Goal: Transaction & Acquisition: Download file/media

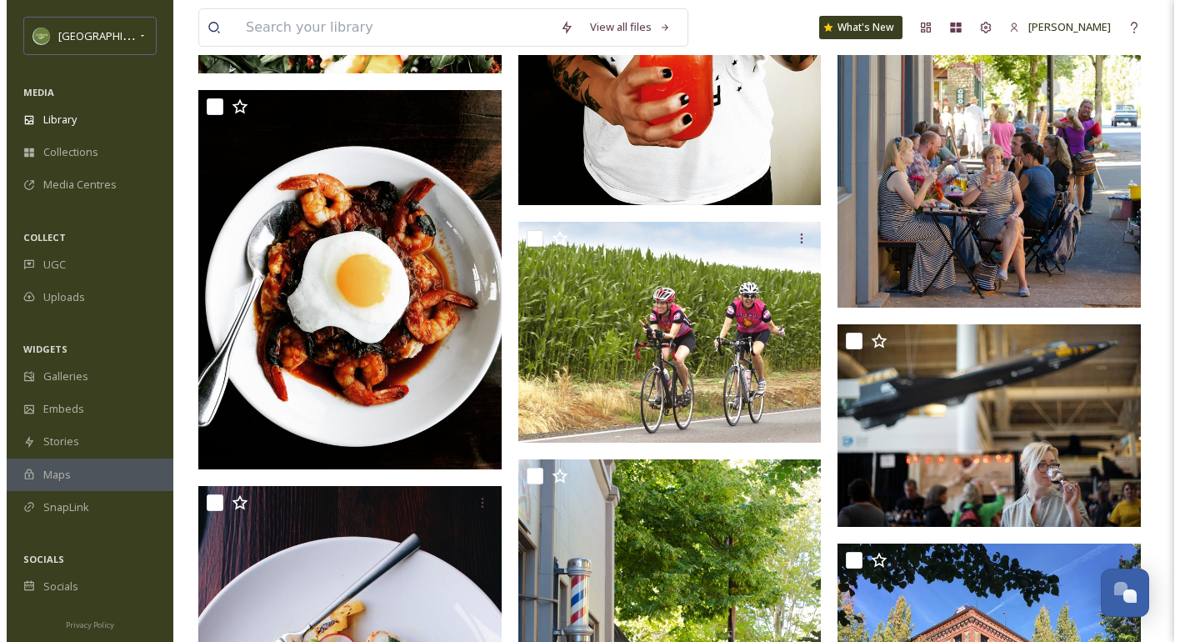
scroll to position [29547, 0]
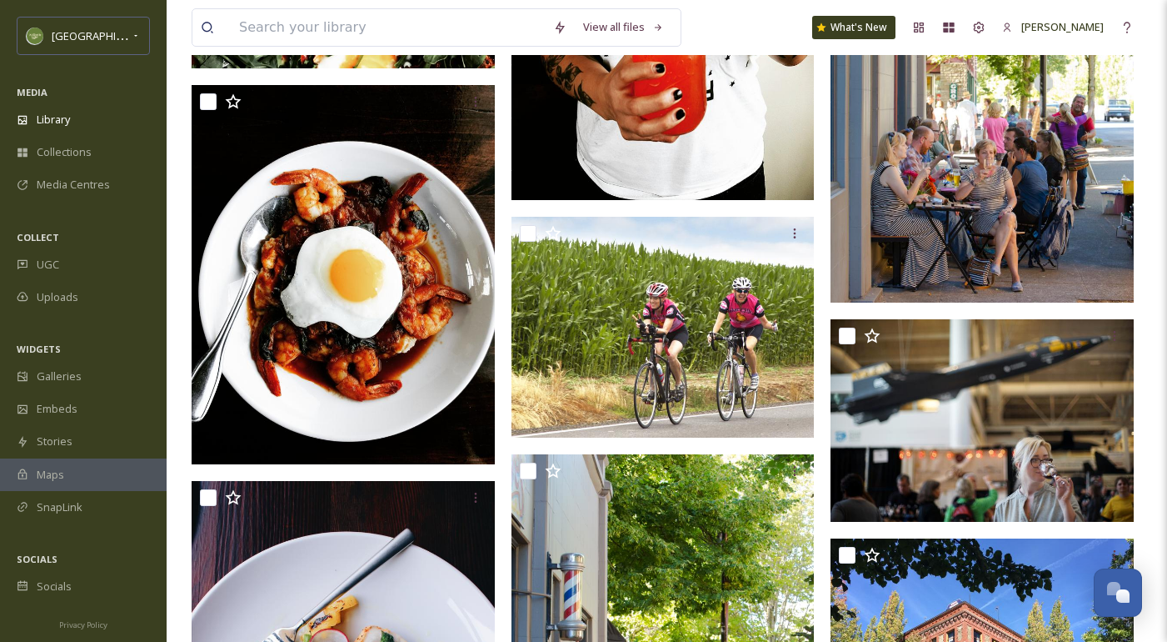
click at [977, 227] on img at bounding box center [982, 71] width 303 height 466
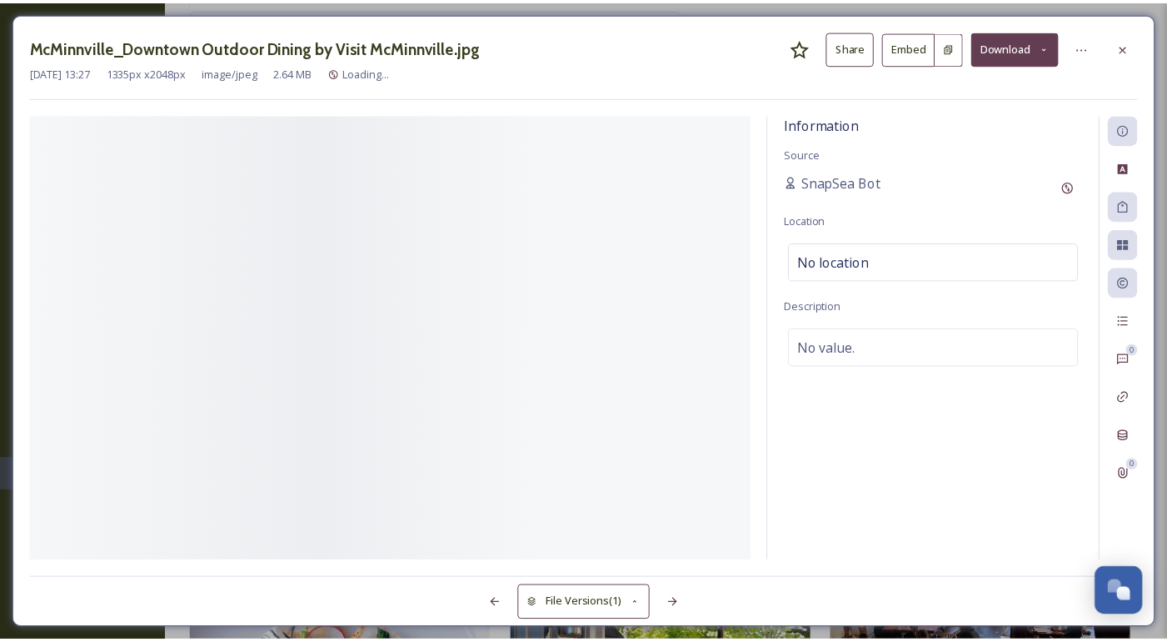
scroll to position [0, 40]
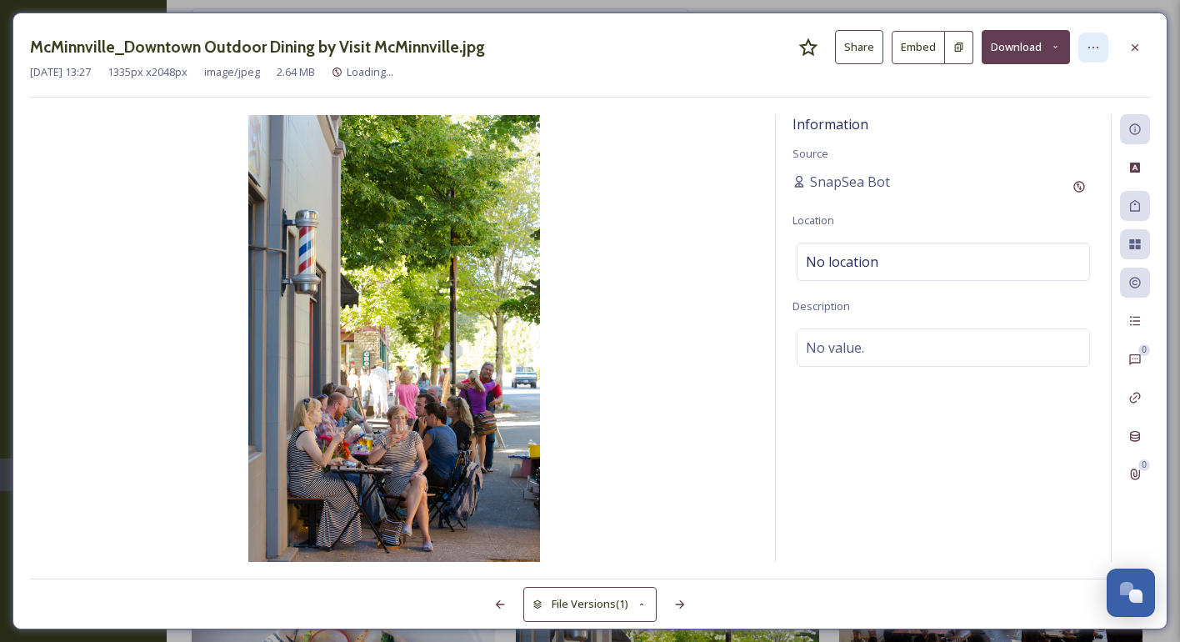
click at [1106, 49] on div at bounding box center [1093, 47] width 30 height 30
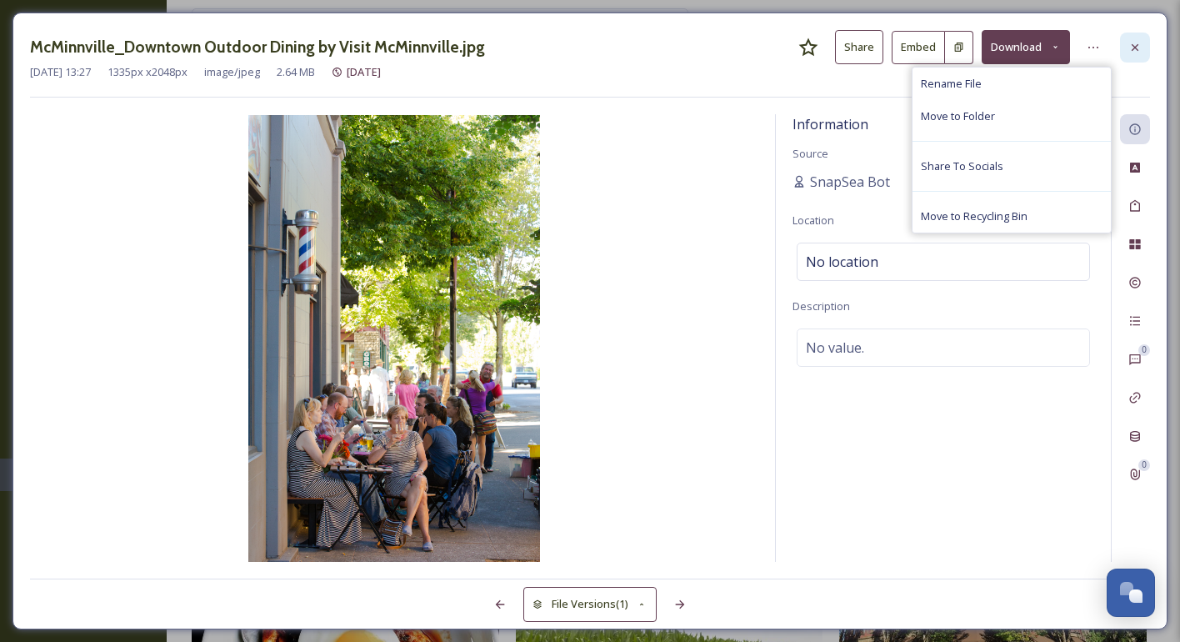
click at [1140, 52] on icon at bounding box center [1134, 47] width 13 height 13
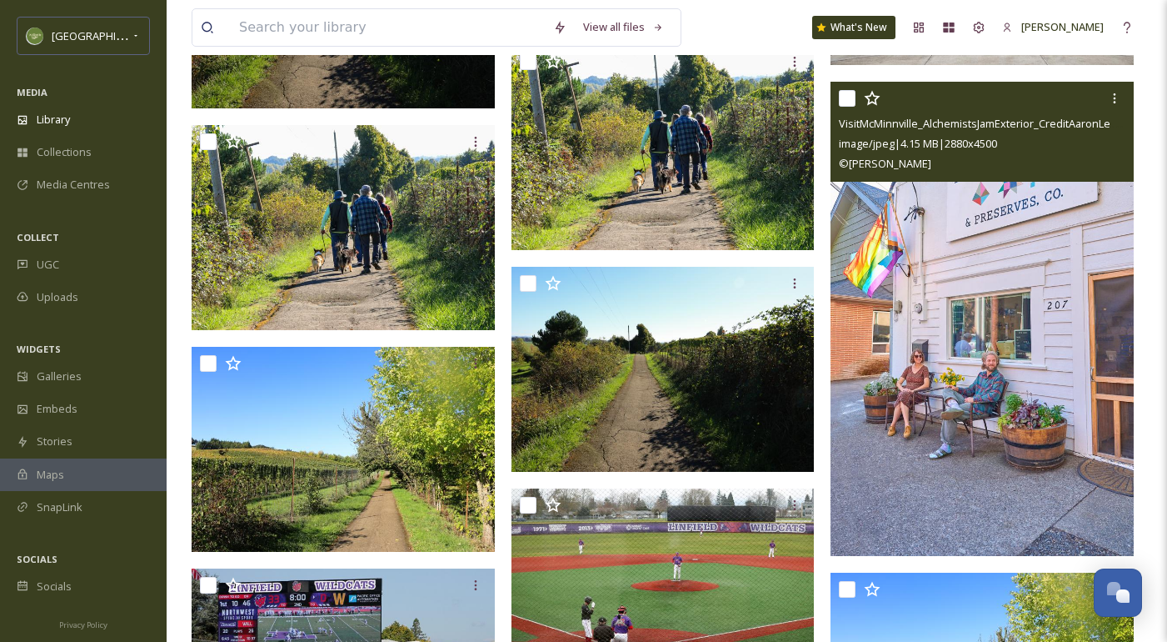
scroll to position [8840, 0]
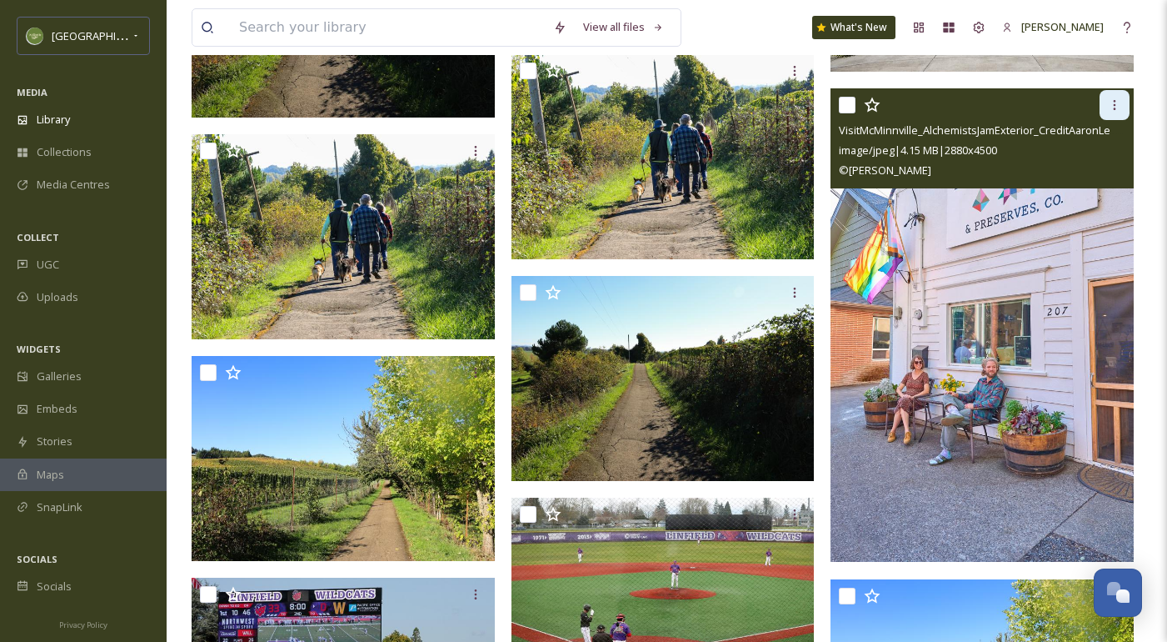
click at [1108, 112] on icon at bounding box center [1114, 104] width 13 height 13
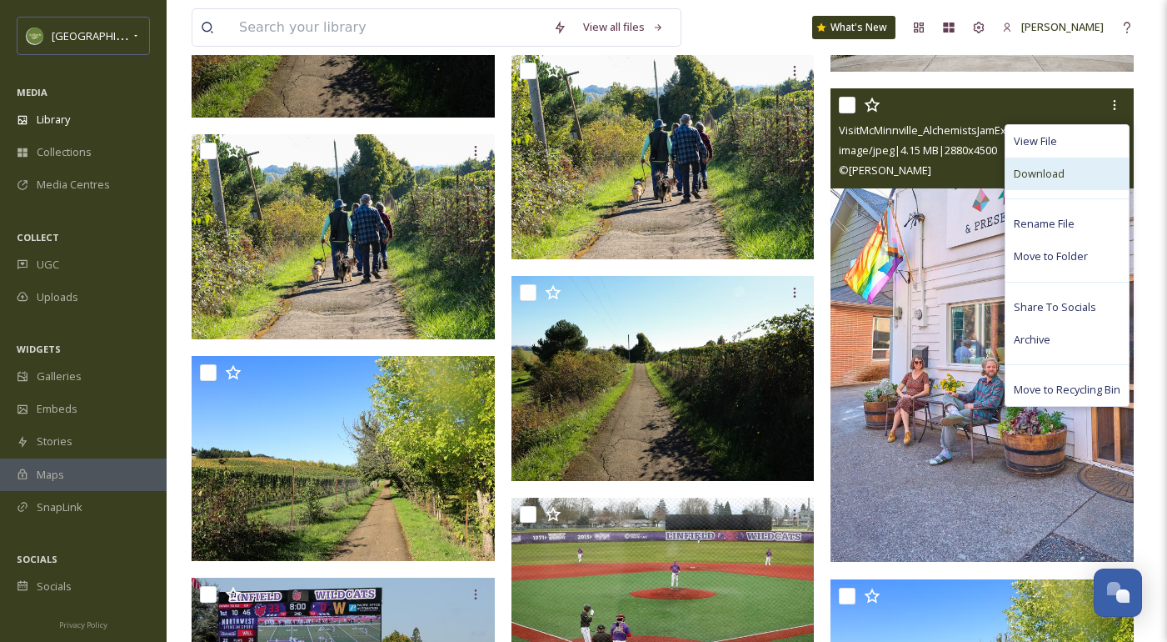
click at [1064, 190] on div "Download" at bounding box center [1067, 173] width 123 height 32
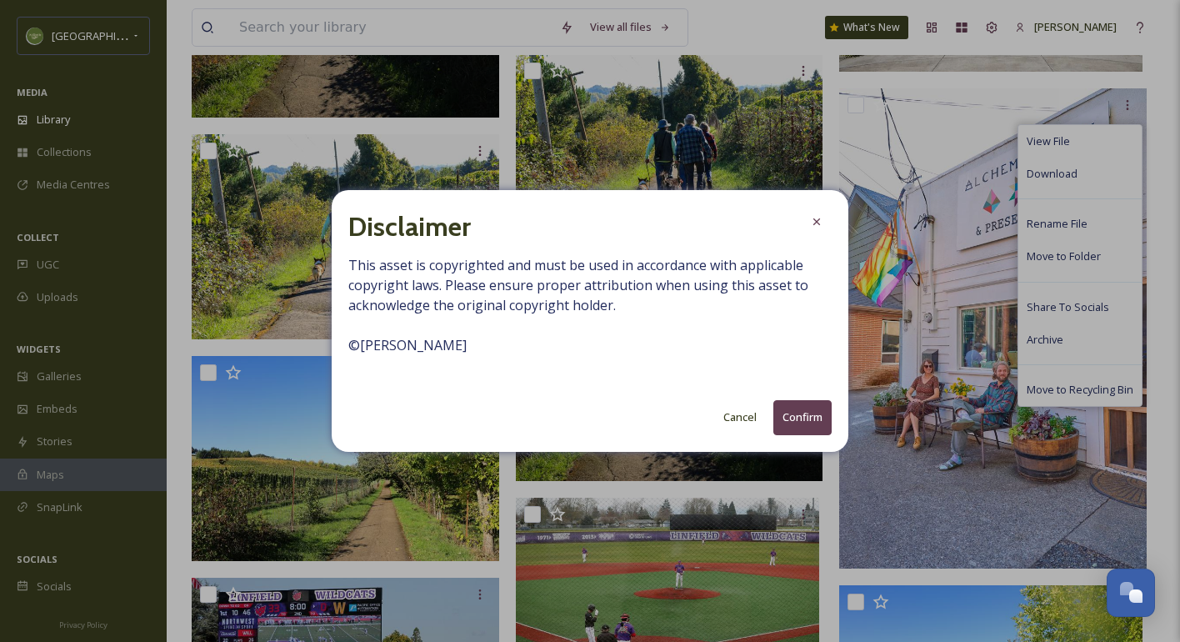
click at [783, 420] on button "Confirm" at bounding box center [802, 417] width 58 height 34
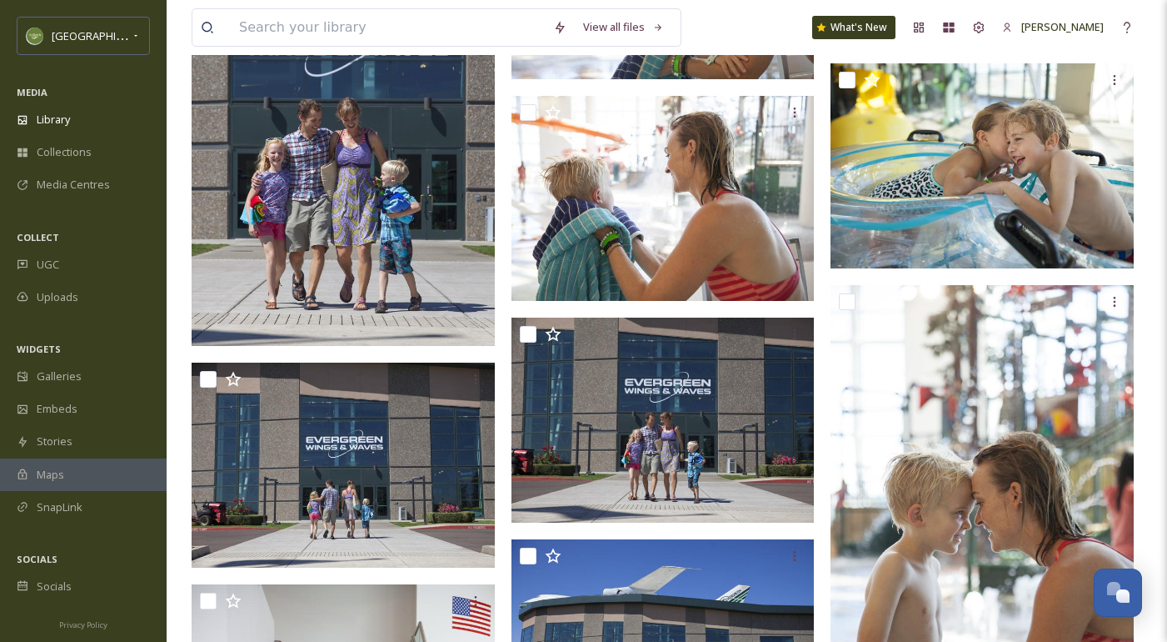
scroll to position [6578, 0]
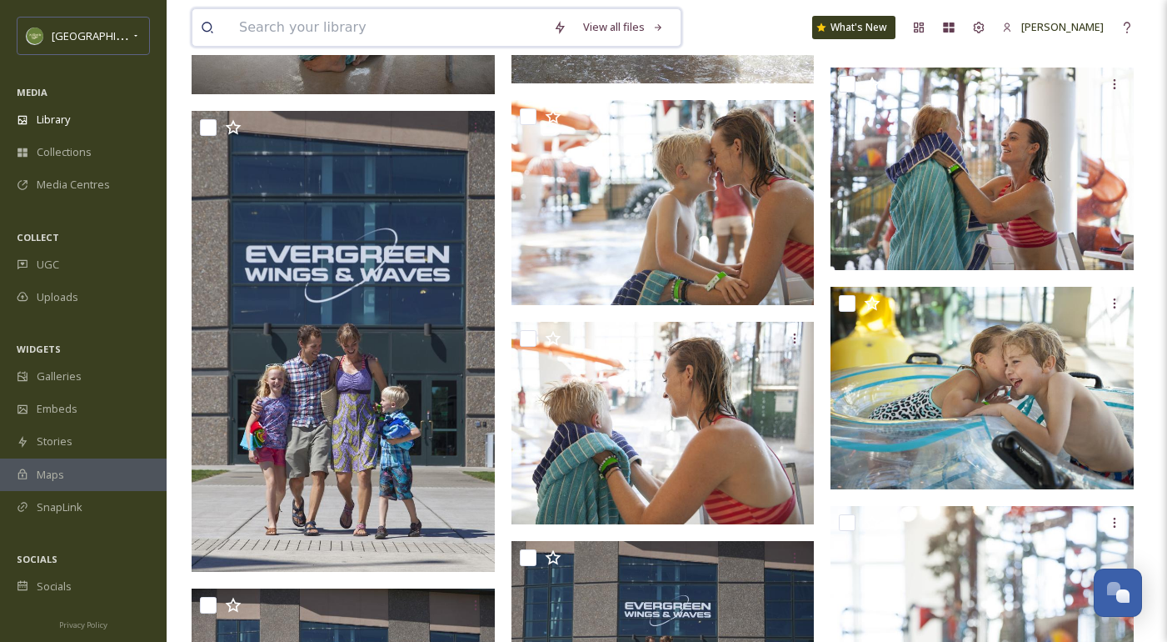
click at [322, 26] on input at bounding box center [388, 27] width 314 height 37
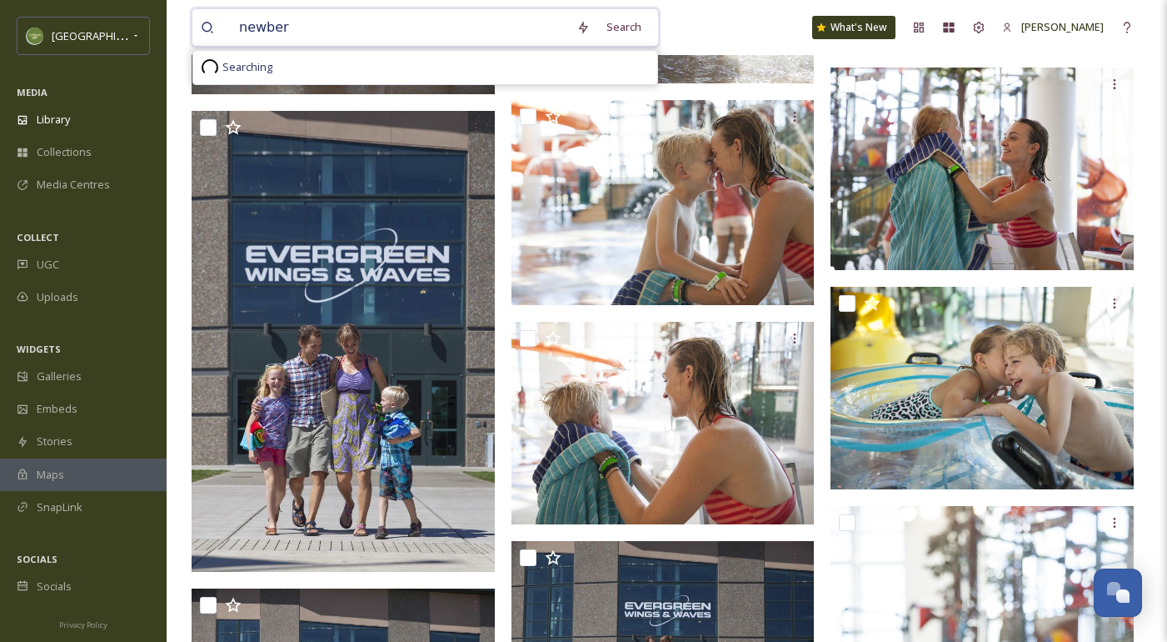
type input "[PERSON_NAME]"
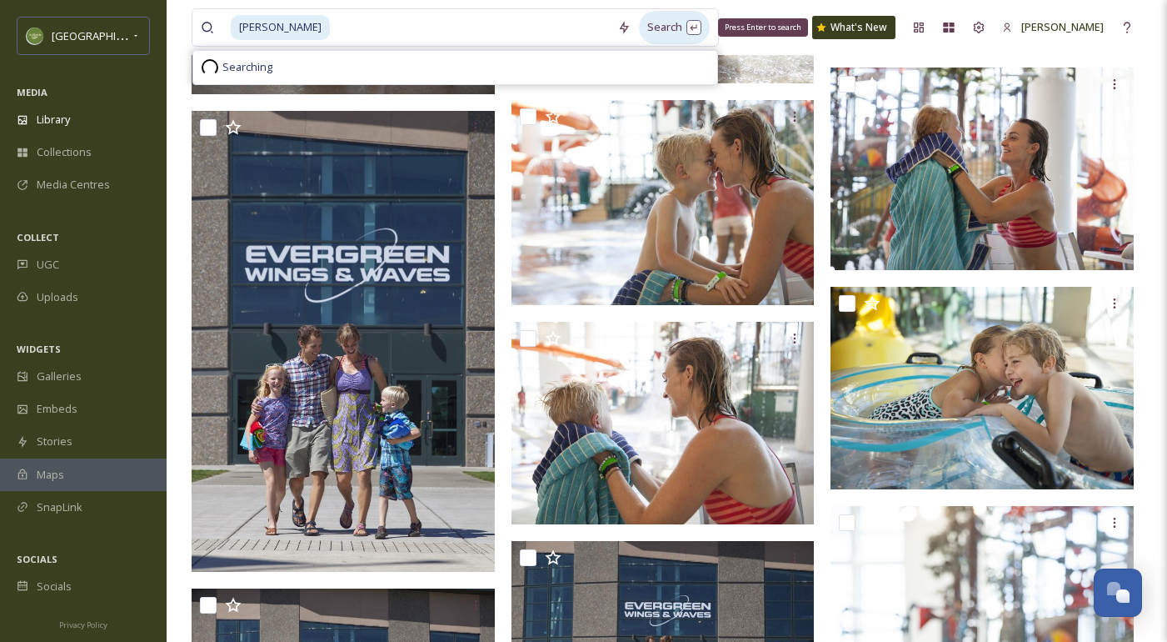
click at [648, 24] on div "Search Press Enter to search" at bounding box center [674, 27] width 71 height 32
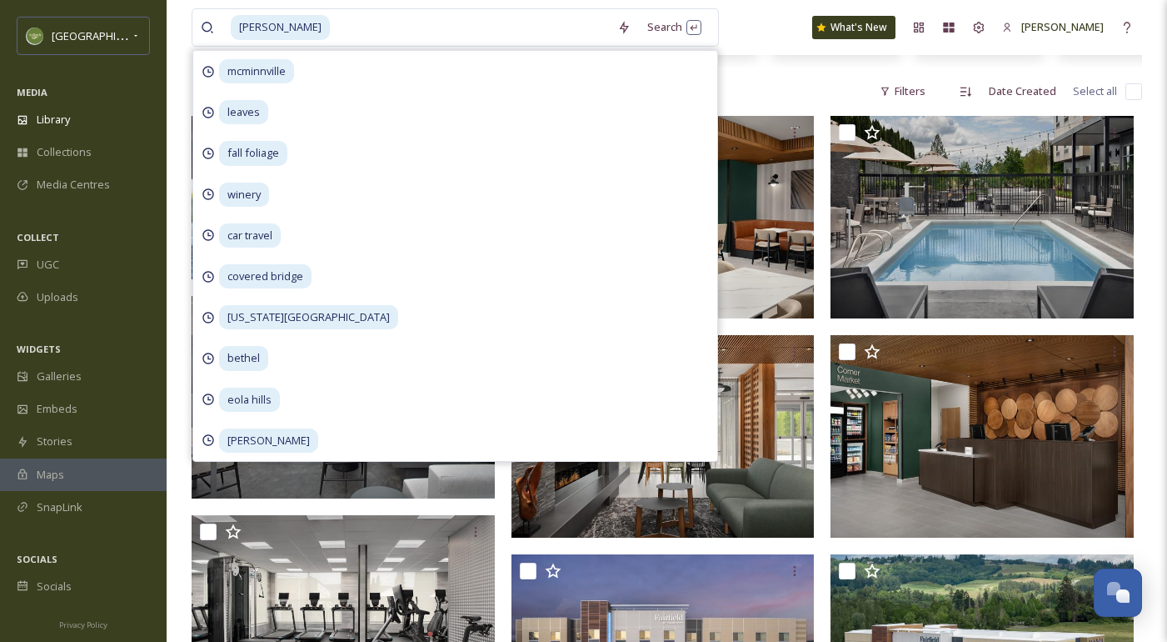
scroll to position [281, 0]
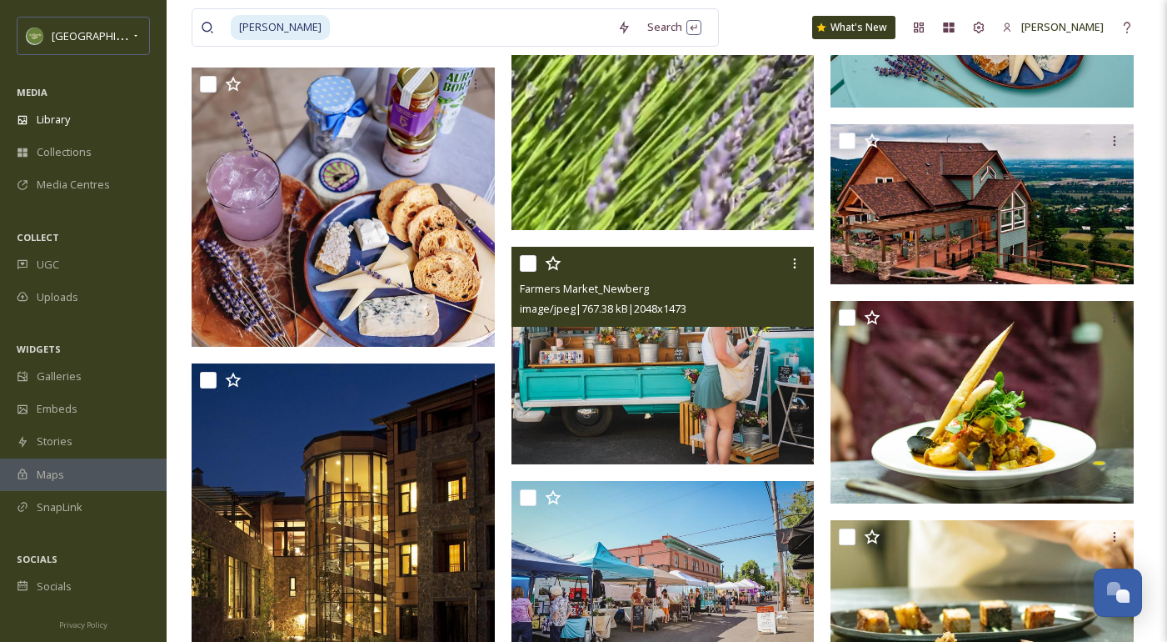
scroll to position [2454, 0]
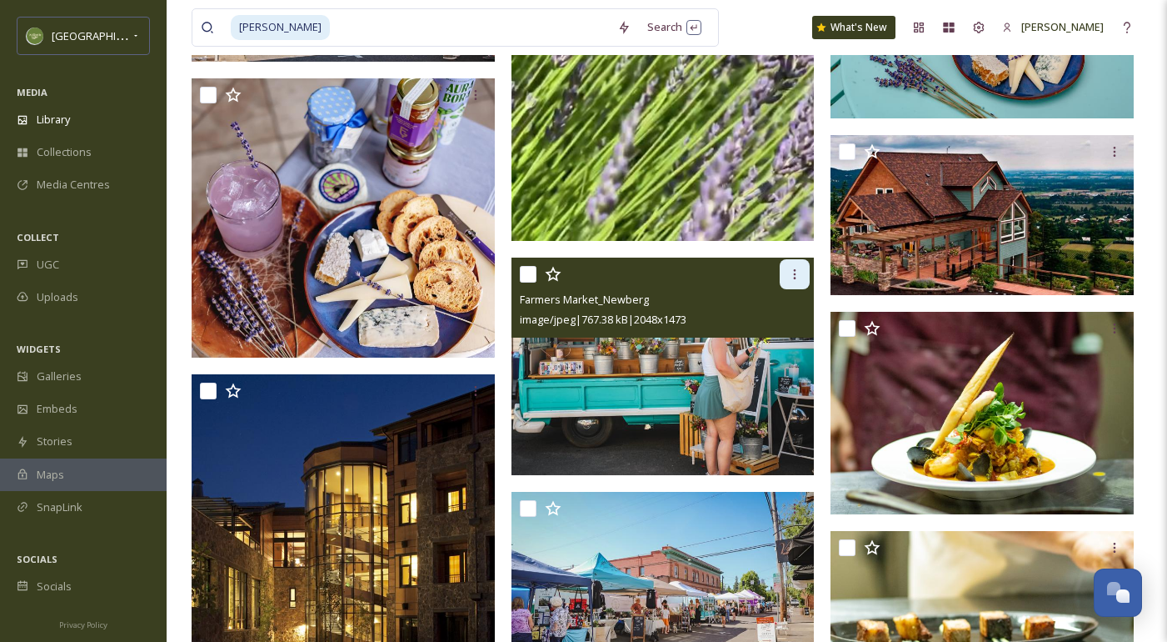
click at [791, 281] on icon at bounding box center [794, 273] width 13 height 13
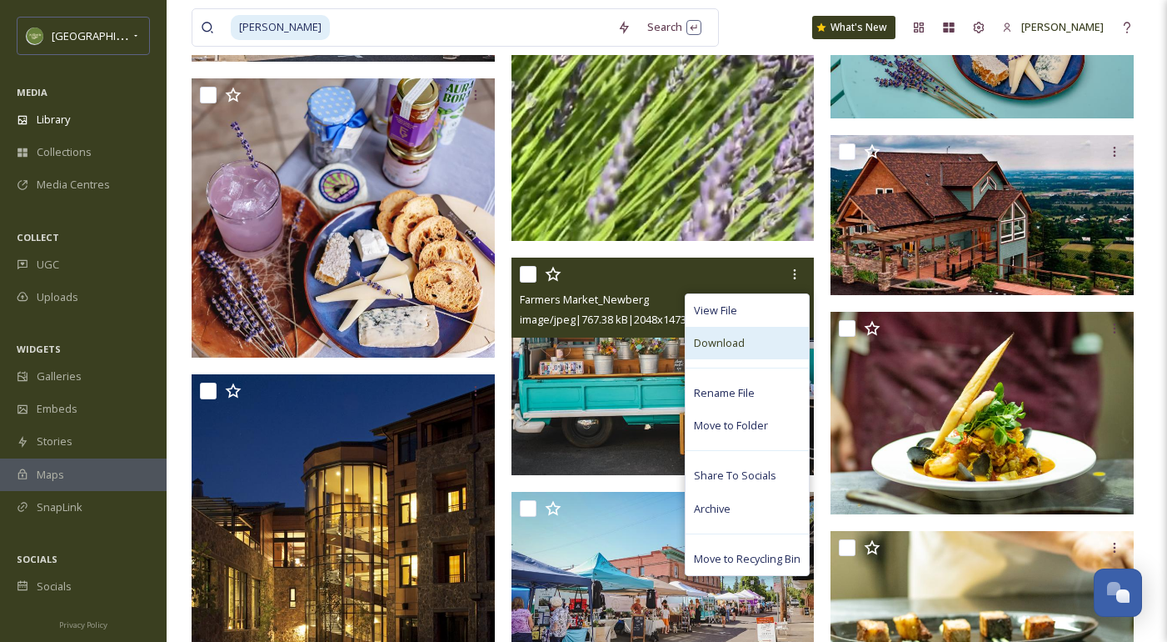
click at [751, 353] on div "Download" at bounding box center [747, 343] width 123 height 32
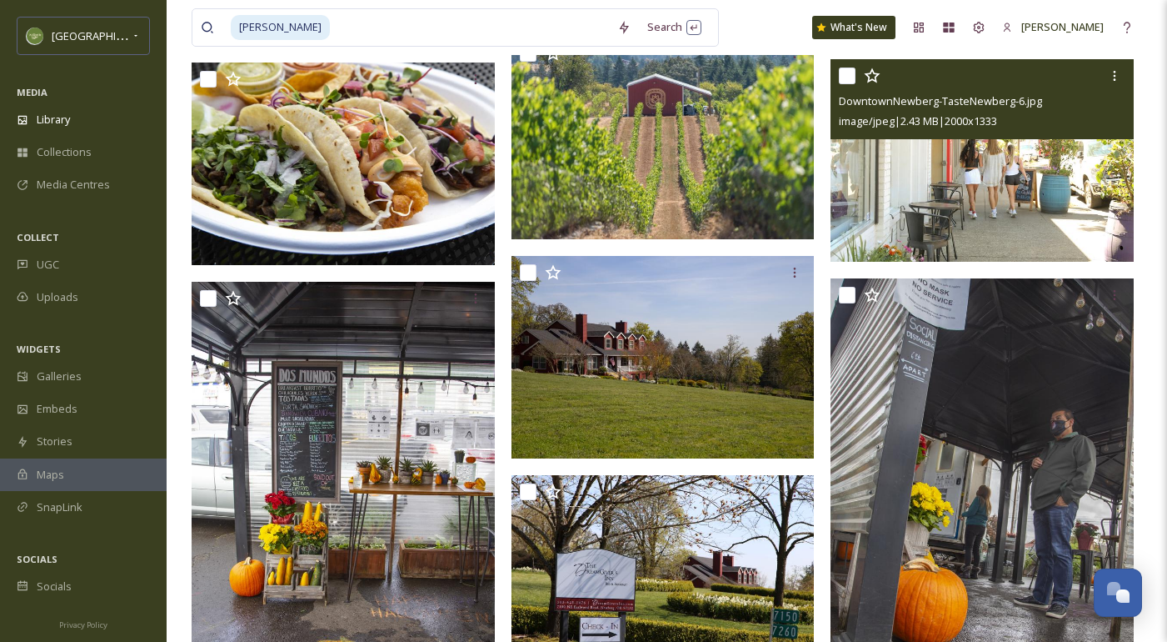
scroll to position [16359, 0]
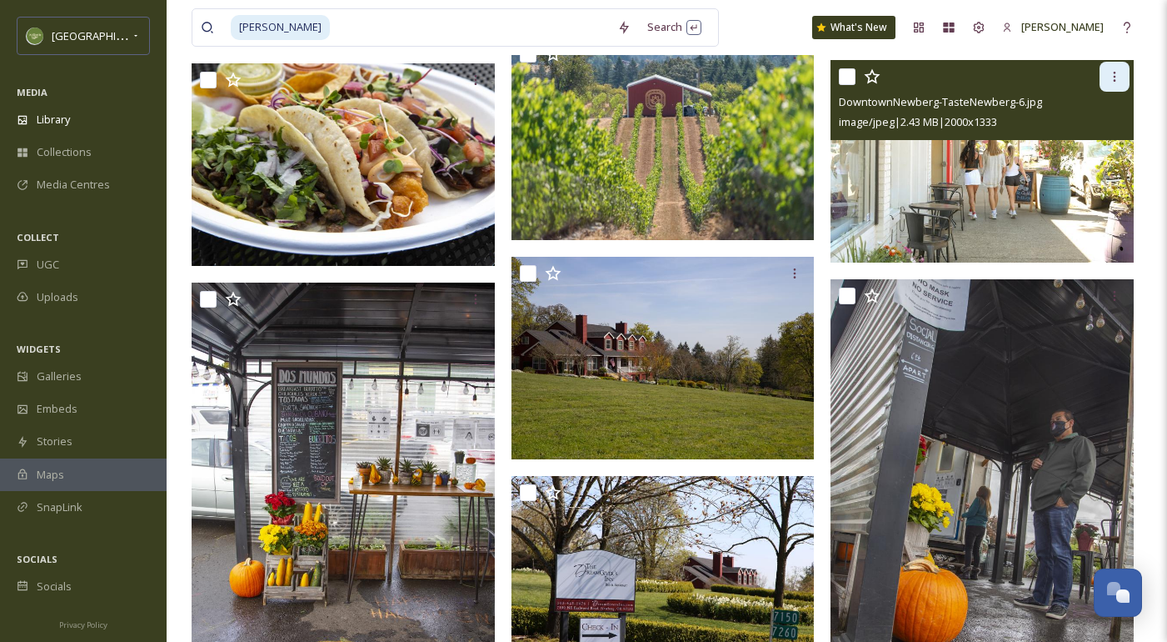
click at [1113, 83] on icon at bounding box center [1114, 76] width 13 height 13
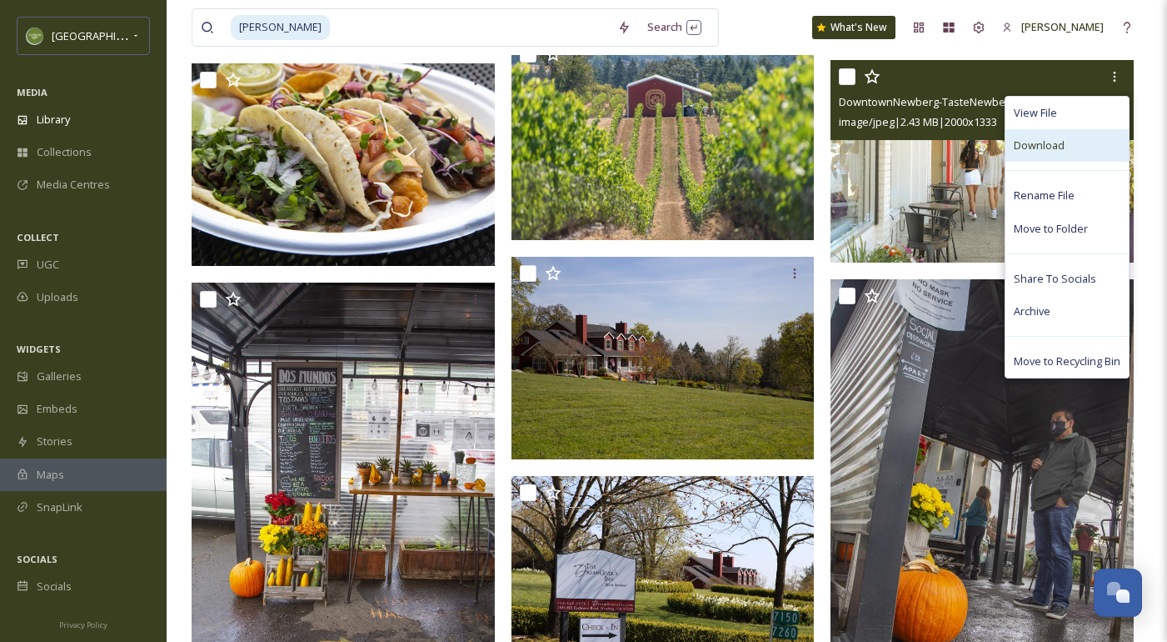
click at [1077, 162] on div "Download" at bounding box center [1067, 145] width 123 height 32
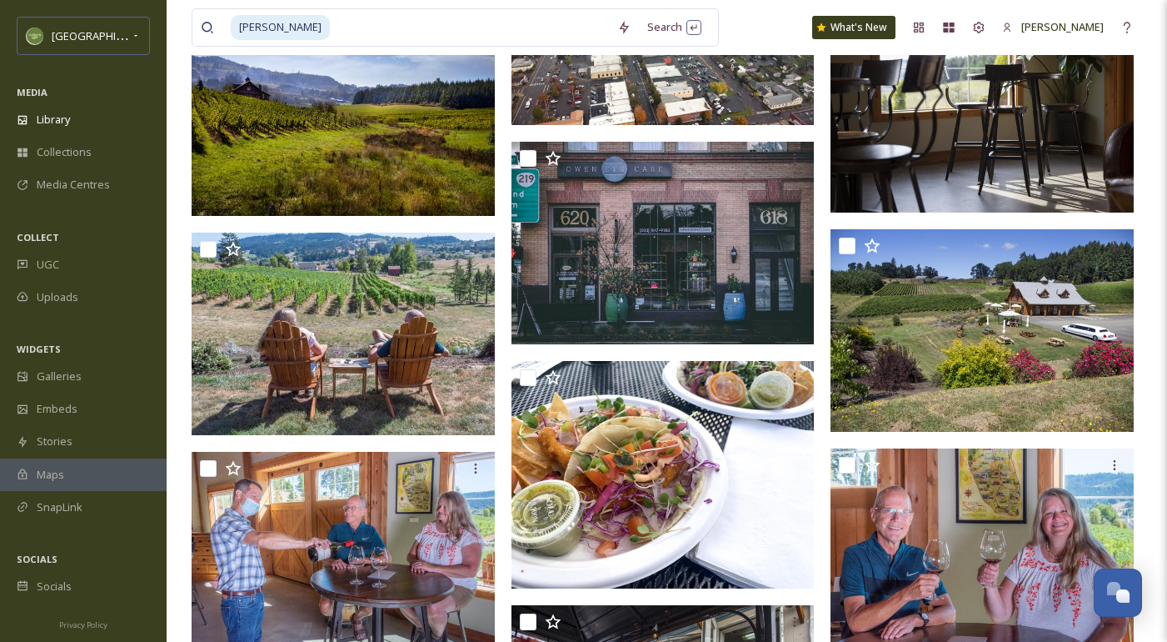
scroll to position [17269, 0]
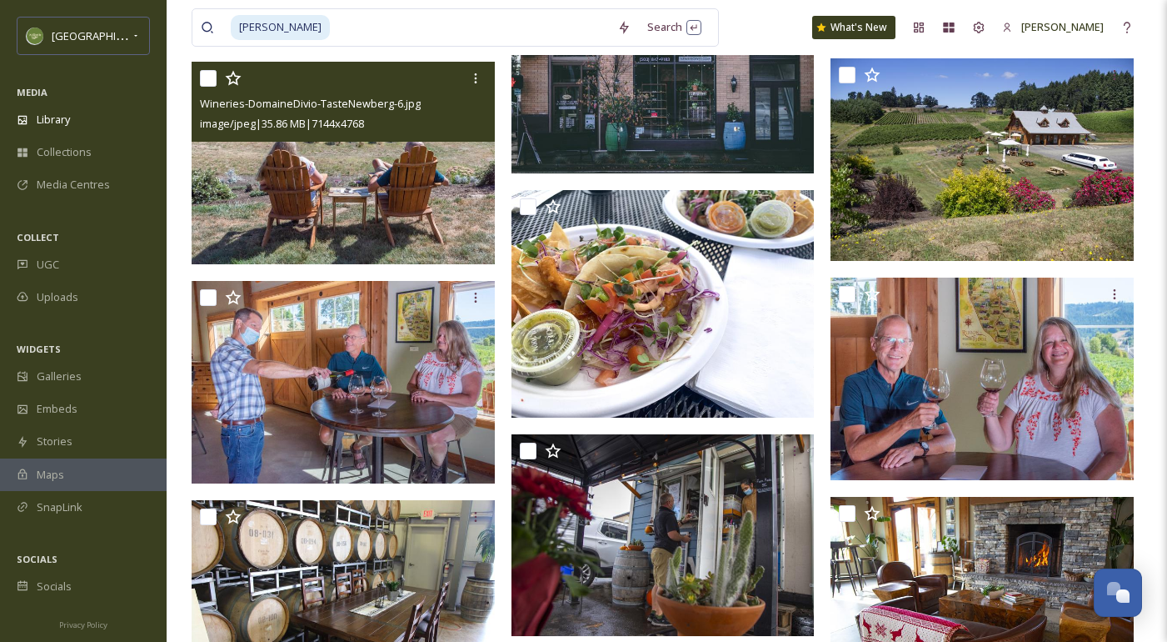
click at [393, 214] on img at bounding box center [343, 163] width 303 height 202
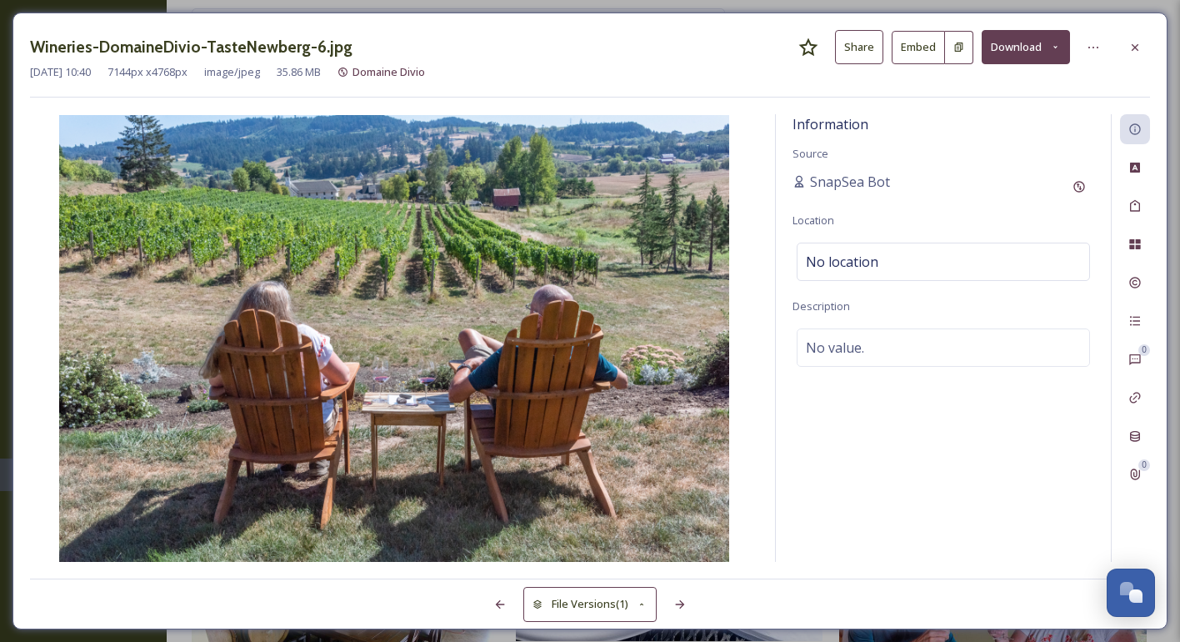
click at [1026, 46] on button "Download" at bounding box center [1025, 47] width 88 height 34
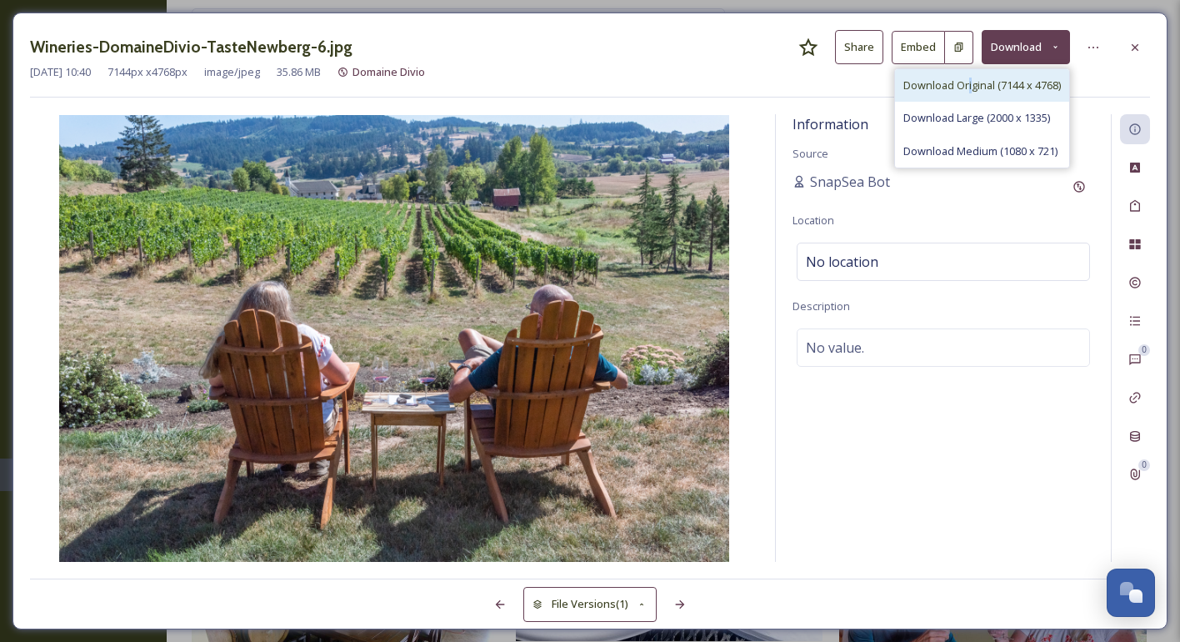
click at [966, 83] on span "Download Original (7144 x 4768)" at bounding box center [981, 85] width 157 height 16
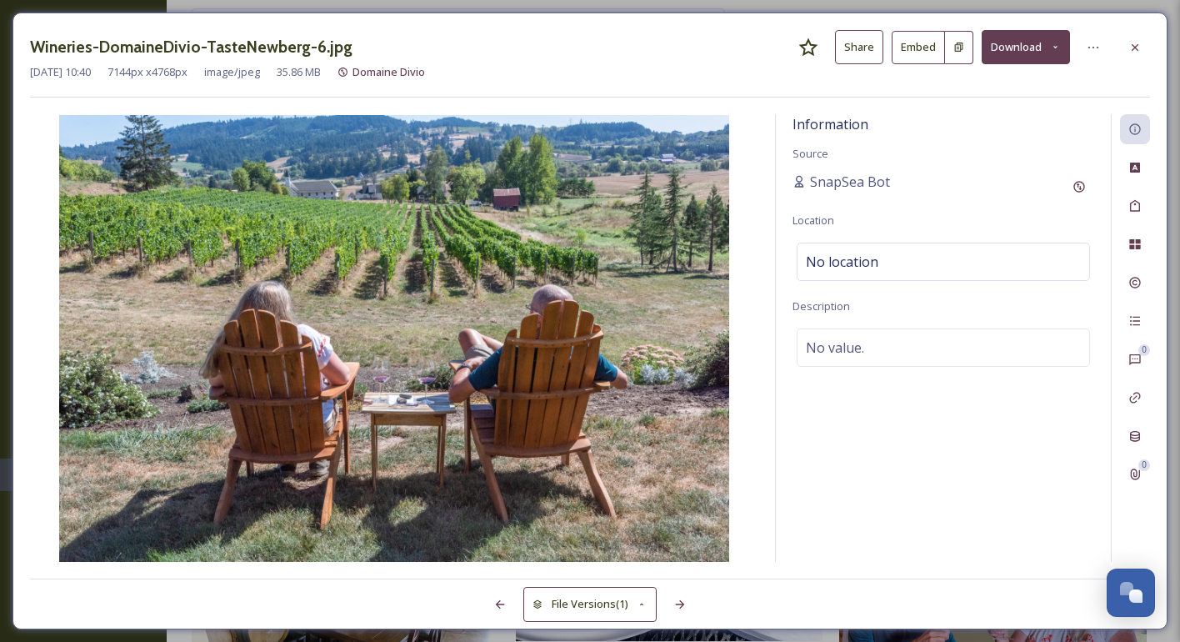
click at [1156, 47] on div "Wineries-DomaineDivio-TasteNewberg-6.jpg Share Embed Download [DATE] 10:40 7144…" at bounding box center [589, 320] width 1155 height 617
click at [1142, 43] on div at bounding box center [1135, 47] width 30 height 30
